Goal: Use online tool/utility: Utilize a website feature to perform a specific function

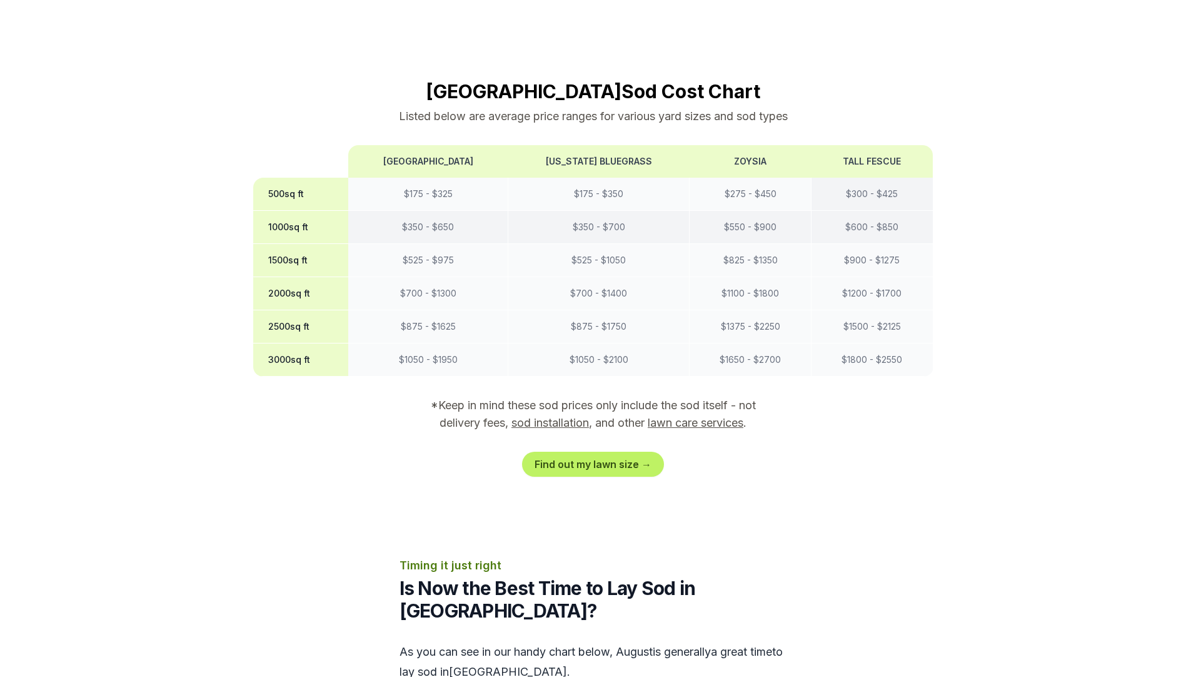
scroll to position [1001, 0]
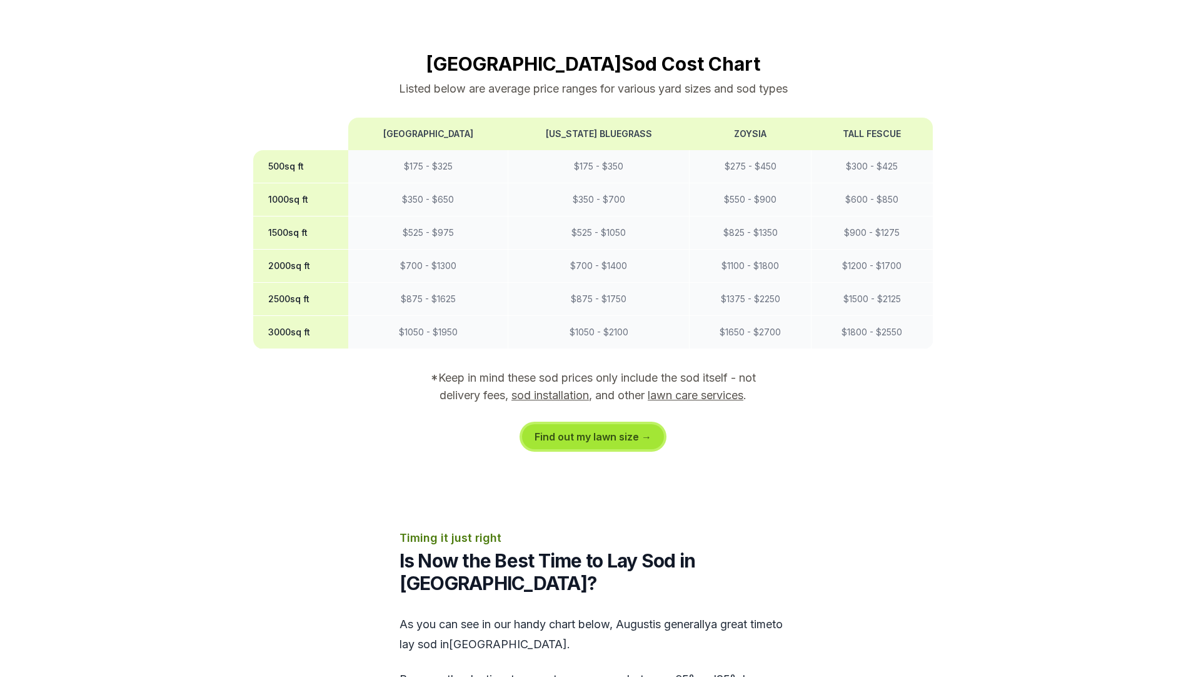
click at [584, 424] on link "Find out my lawn size →" at bounding box center [593, 436] width 142 height 25
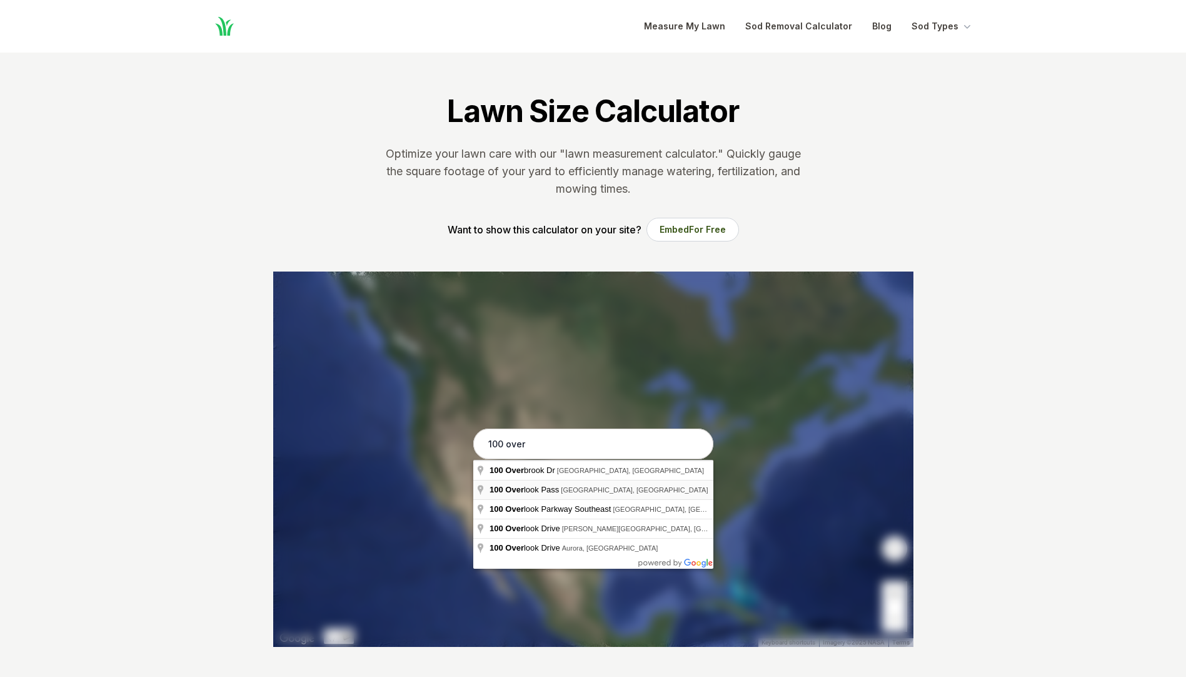
type input "[STREET_ADDRESS]"
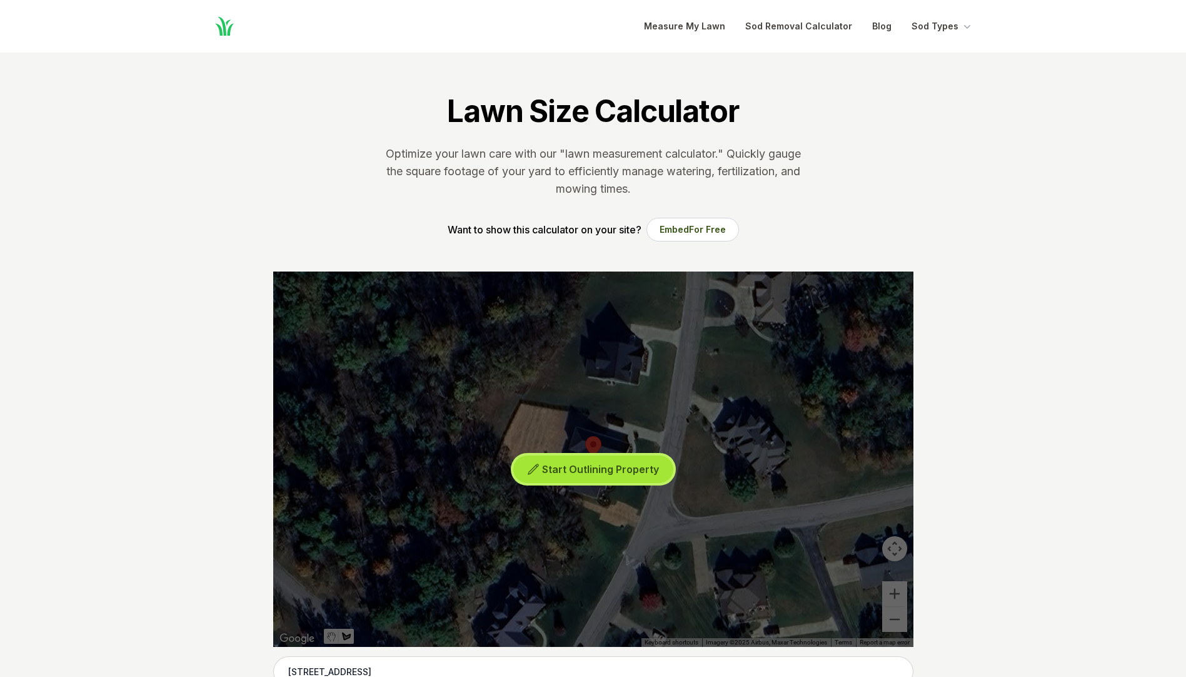
click at [615, 474] on span "Start Outlining Property" at bounding box center [600, 469] width 117 height 13
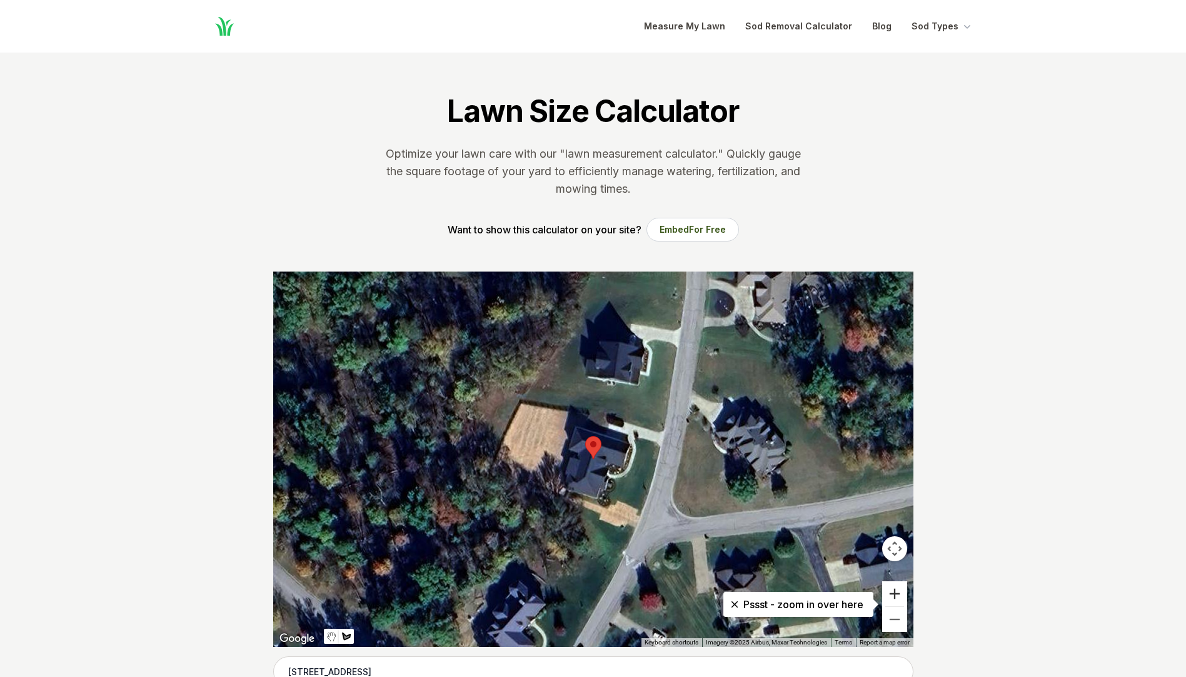
click at [896, 597] on button "Zoom in" at bounding box center [894, 593] width 25 height 25
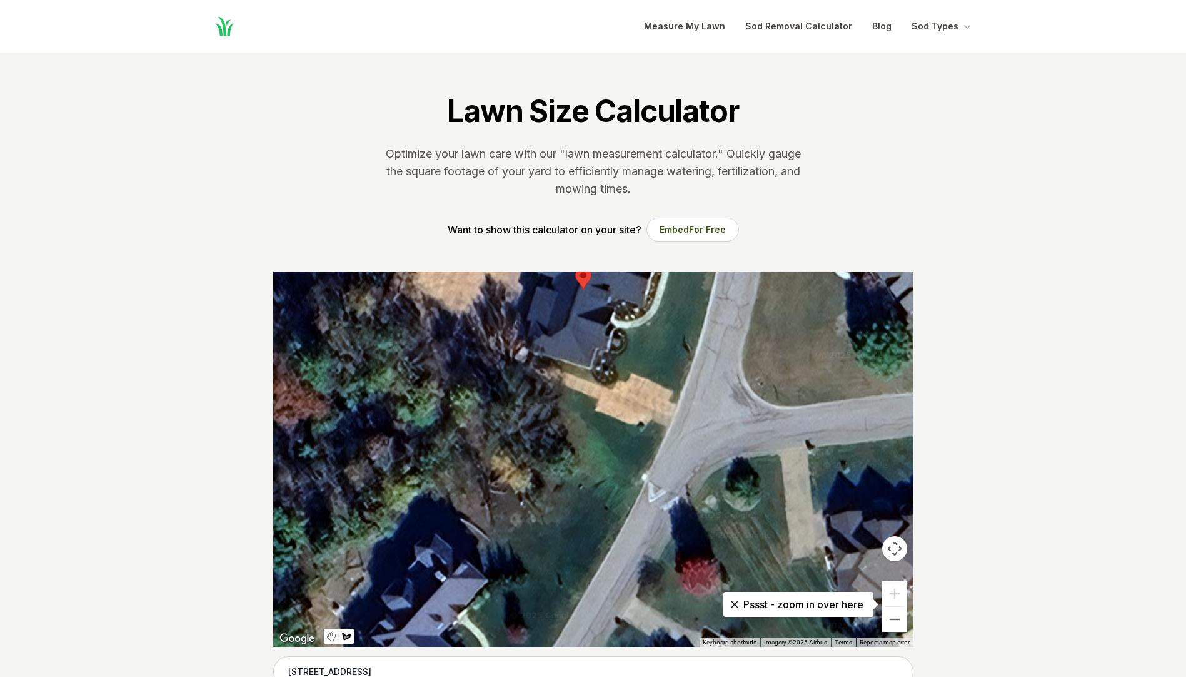
drag, startPoint x: 681, startPoint y: 554, endPoint x: 672, endPoint y: 383, distance: 171.6
click at [672, 383] on div at bounding box center [593, 458] width 640 height 375
click at [643, 473] on div at bounding box center [593, 458] width 640 height 375
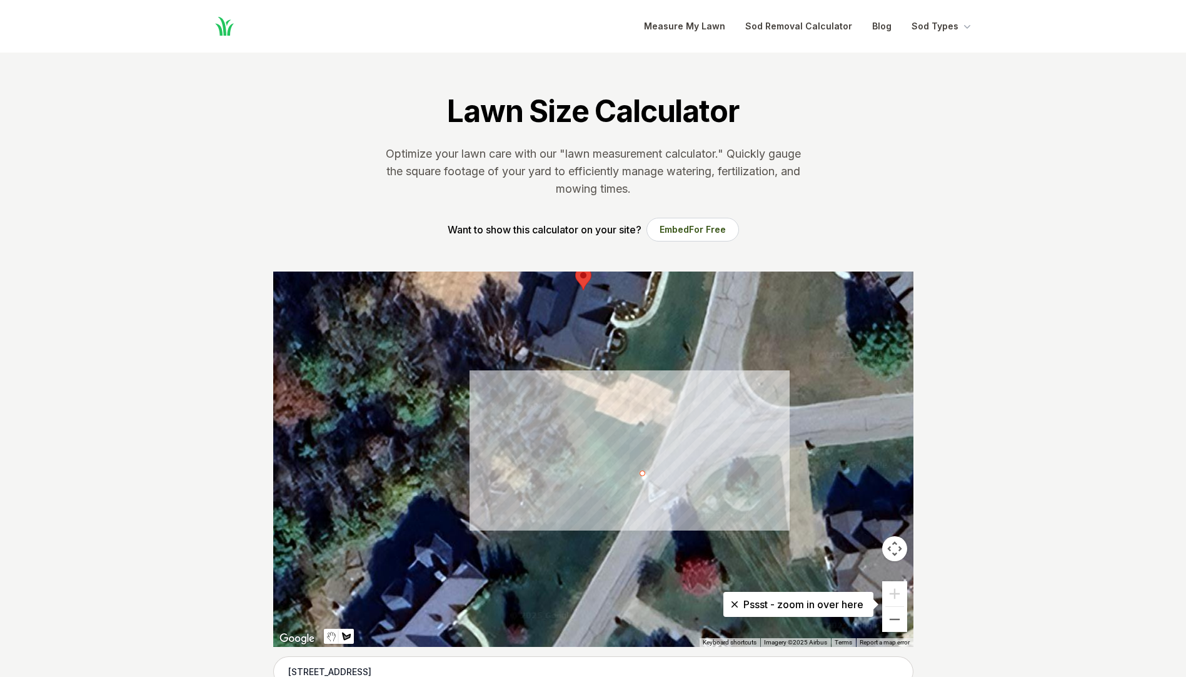
click at [588, 445] on div at bounding box center [593, 458] width 640 height 375
click at [567, 482] on div at bounding box center [593, 458] width 640 height 375
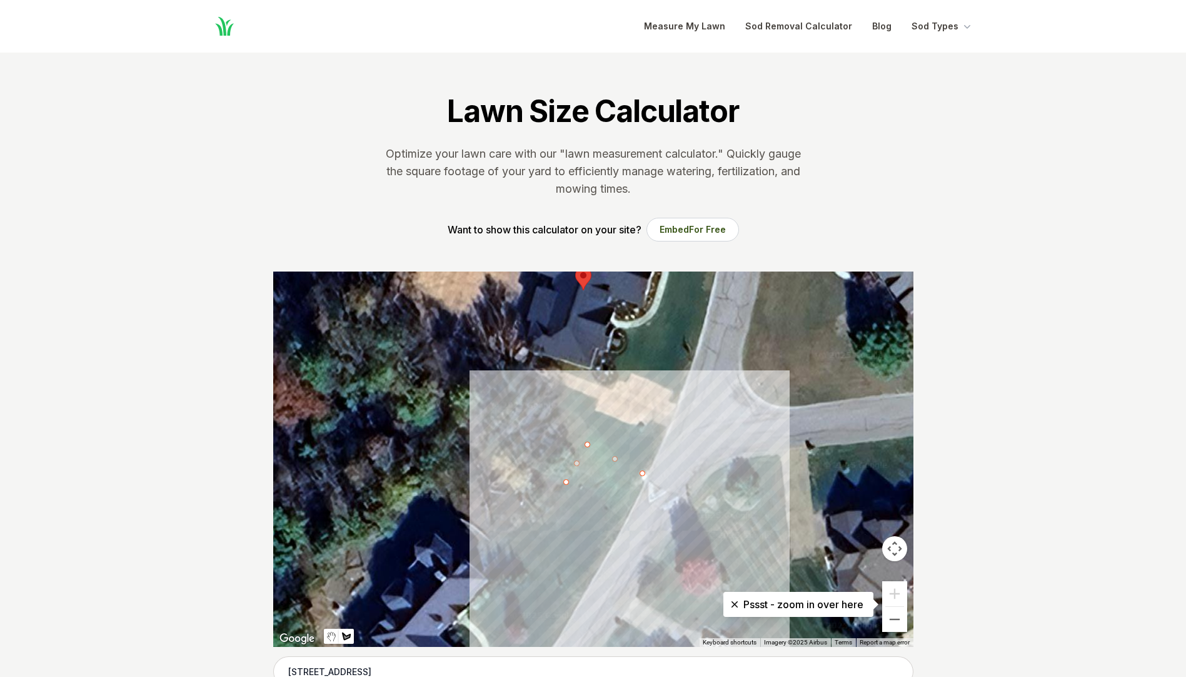
click at [625, 521] on div at bounding box center [593, 458] width 640 height 375
click at [644, 474] on div at bounding box center [593, 458] width 640 height 375
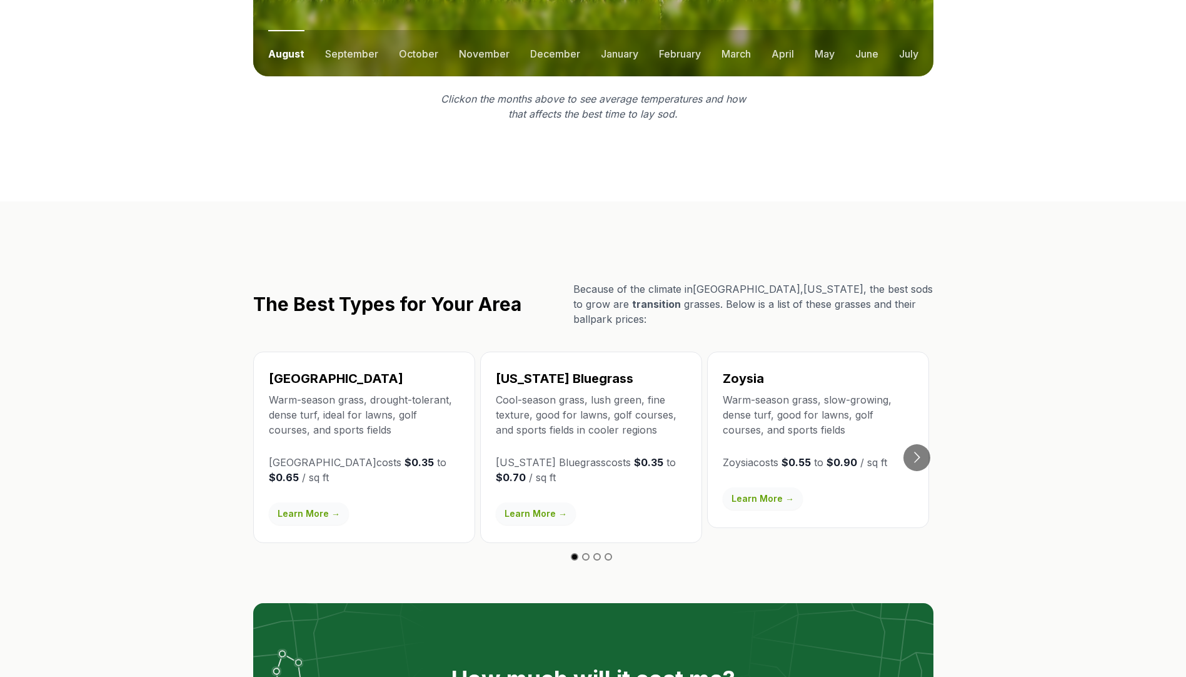
scroll to position [1939, 0]
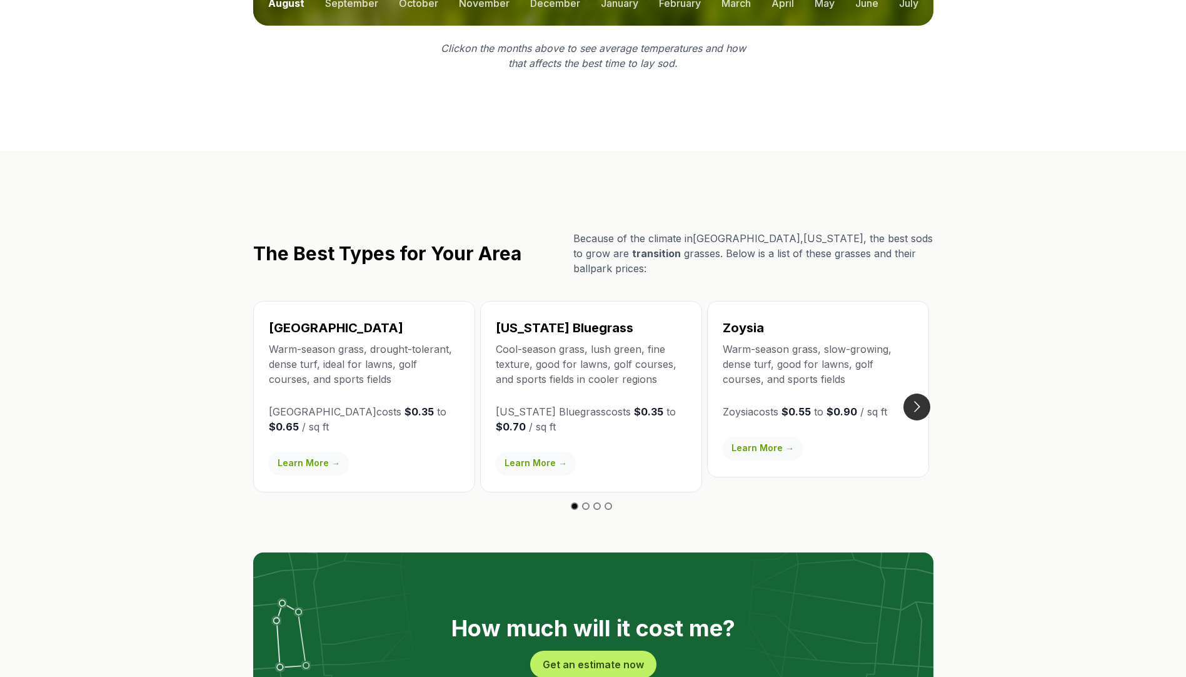
click at [919, 393] on button "Go to next slide" at bounding box center [917, 406] width 27 height 27
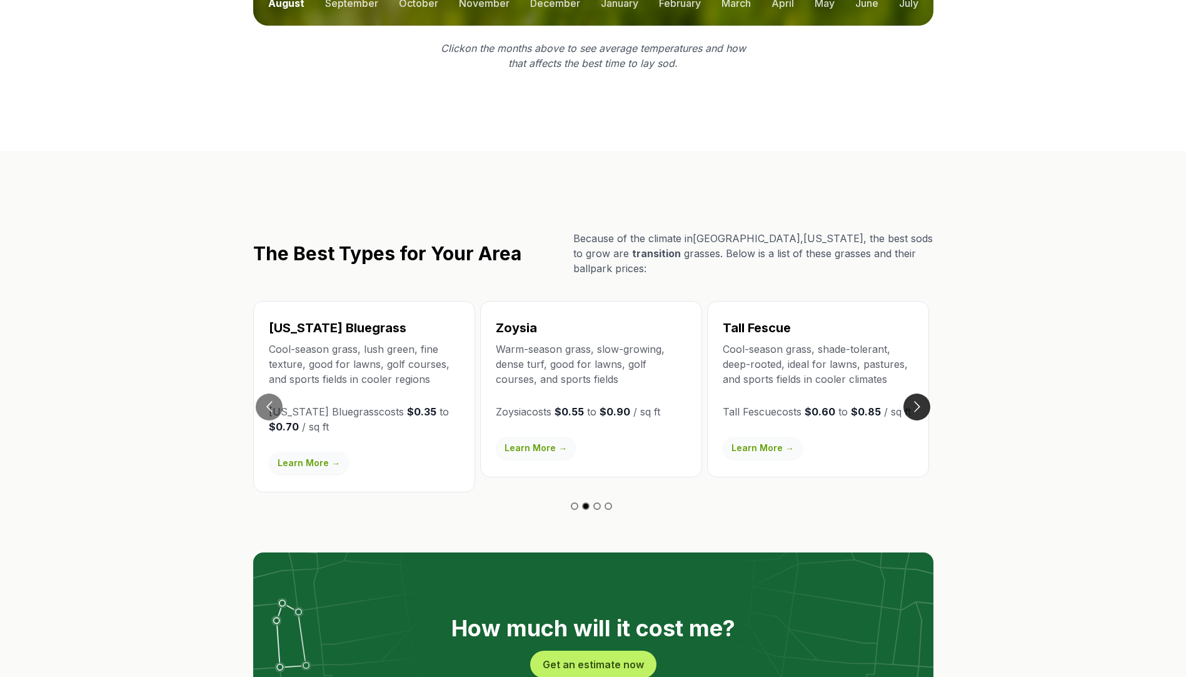
click at [924, 393] on button "Go to next slide" at bounding box center [917, 406] width 27 height 27
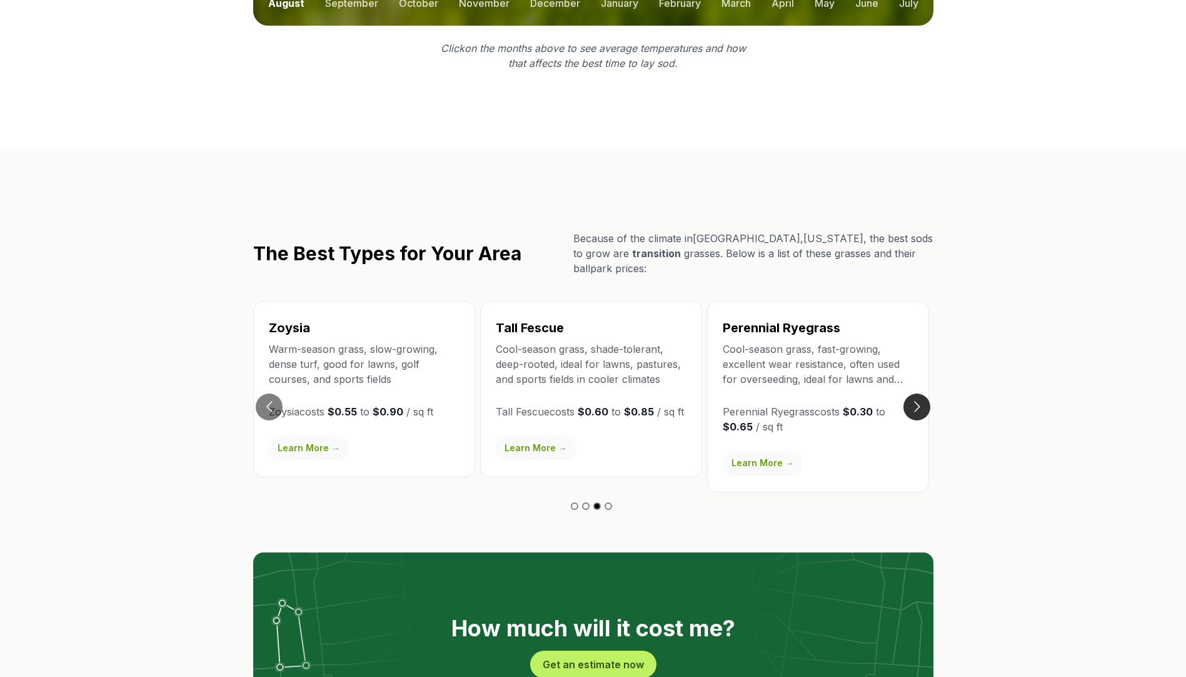
click at [922, 393] on button "Go to next slide" at bounding box center [917, 406] width 27 height 27
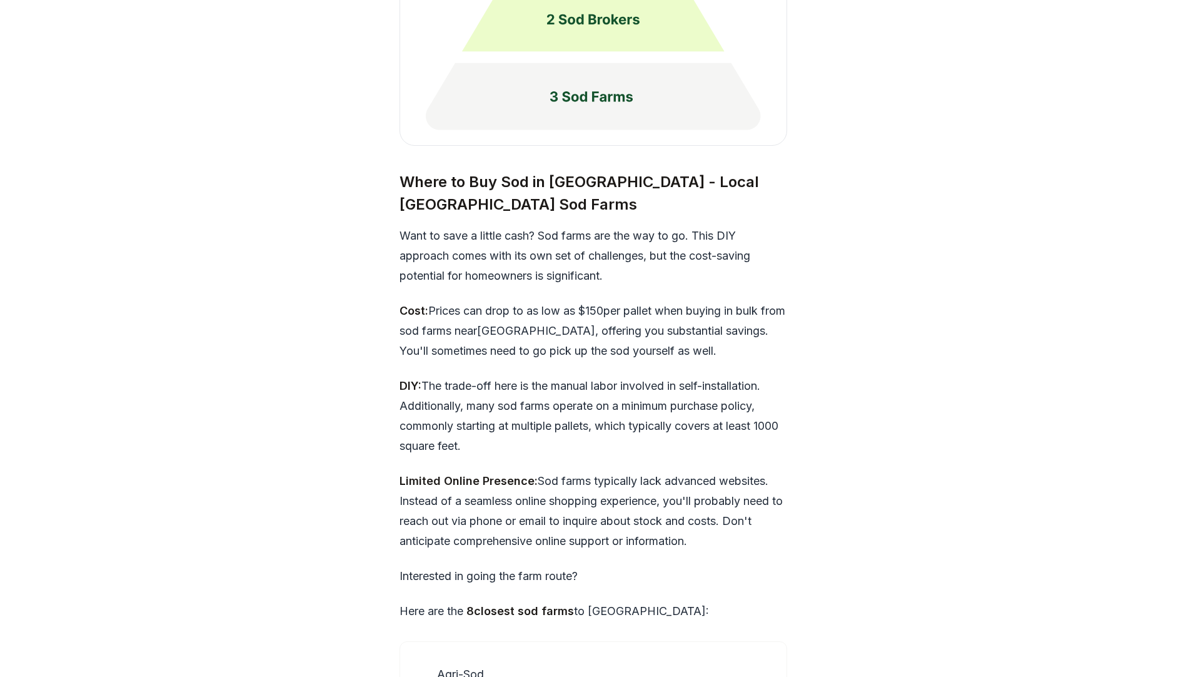
scroll to position [3440, 0]
